Goal: Check status: Check status

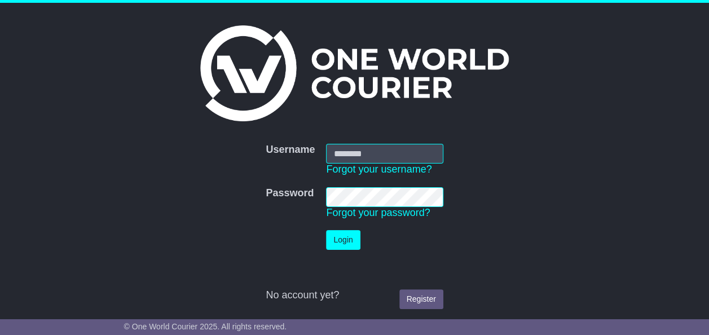
type input "**********"
click at [338, 244] on button "Login" at bounding box center [343, 240] width 34 height 20
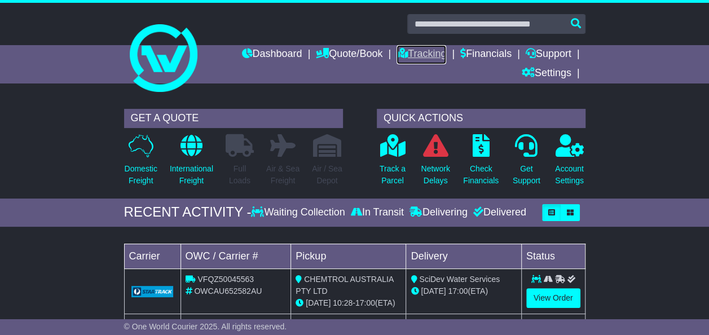
click at [420, 56] on link "Tracking" at bounding box center [421, 54] width 50 height 19
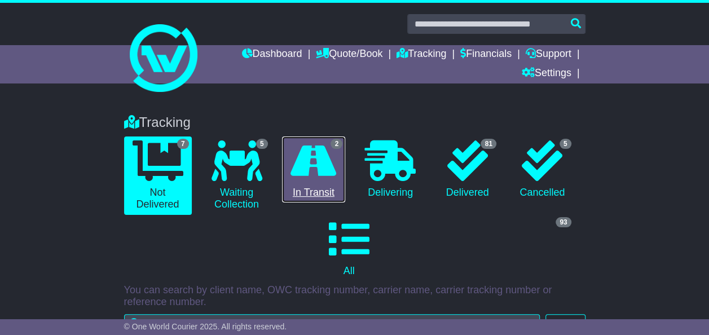
click at [319, 170] on icon at bounding box center [313, 160] width 46 height 41
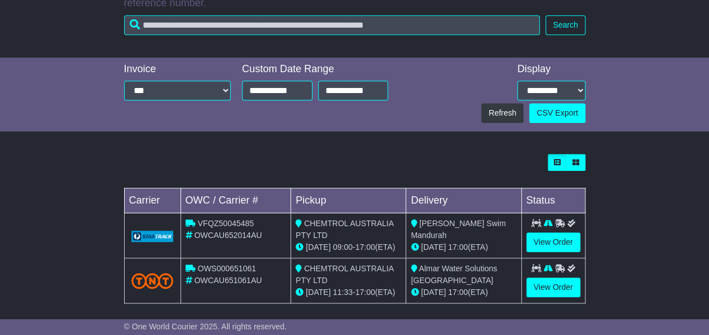
scroll to position [306, 0]
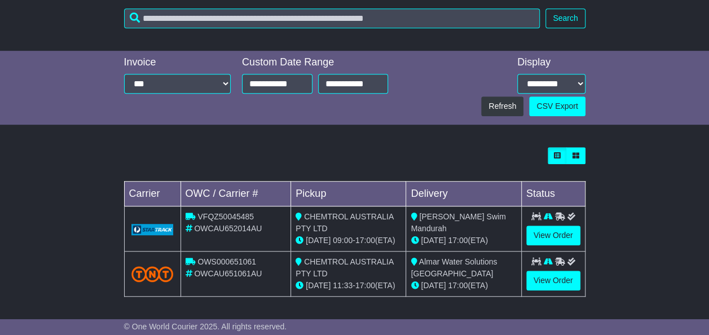
click at [304, 156] on div at bounding box center [354, 155] width 461 height 17
click at [482, 214] on span "[PERSON_NAME] Swim Mandurah" at bounding box center [458, 222] width 95 height 21
copy span "Mandurah"
